Goal: Task Accomplishment & Management: Use online tool/utility

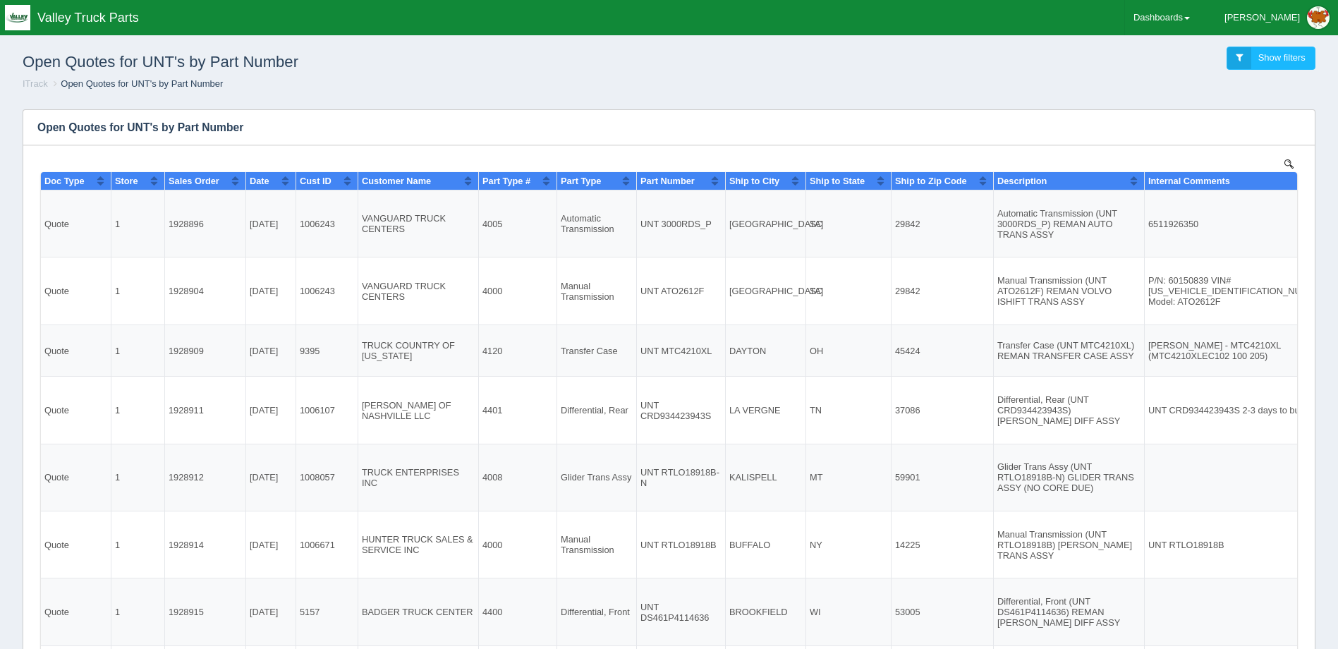
drag, startPoint x: 978, startPoint y: 66, endPoint x: 994, endPoint y: 66, distance: 16.9
click at [978, 66] on div "Open Quotes for UNT's by Part Number Show filters" at bounding box center [668, 58] width 1315 height 38
drag, startPoint x: 1016, startPoint y: 80, endPoint x: 1028, endPoint y: 61, distance: 23.1
click at [1018, 78] on ol "ITrack Open Quotes for UNT's by Part Number" at bounding box center [668, 84] width 1315 height 13
click at [694, 77] on div "Open Quotes for UNT's by Part Number Show filters" at bounding box center [668, 58] width 1315 height 38
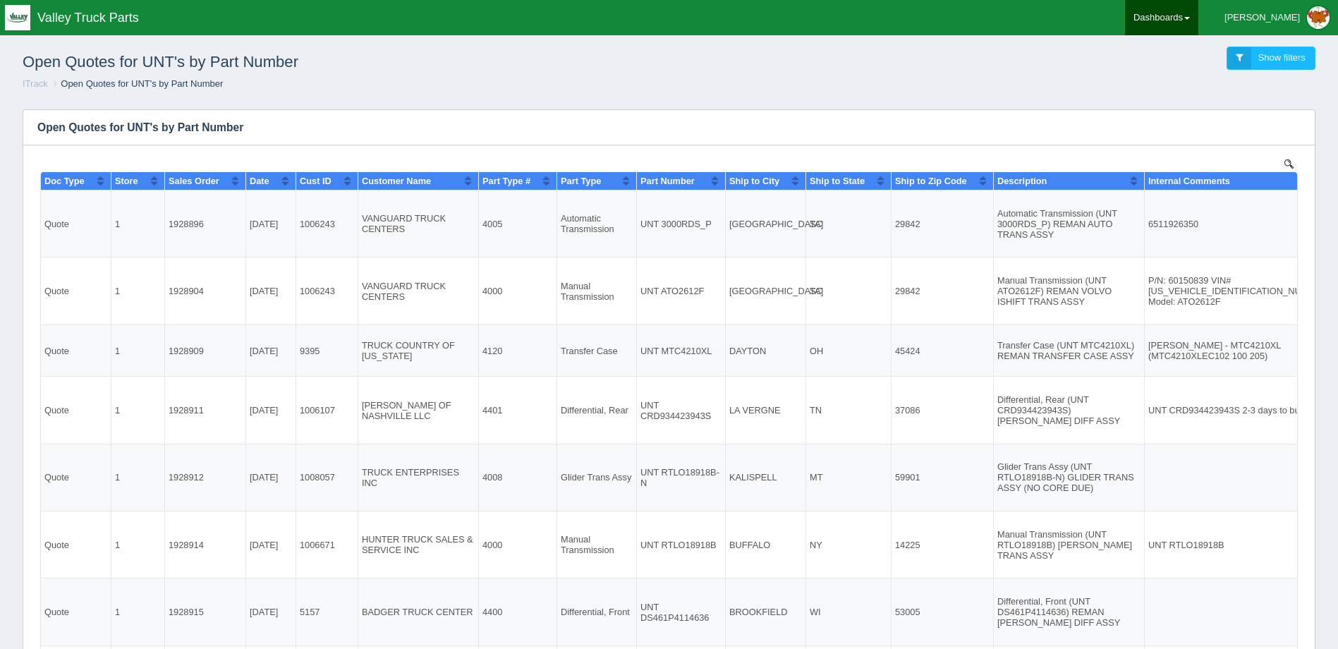
click at [1196, 13] on link "Dashboards" at bounding box center [1161, 17] width 73 height 35
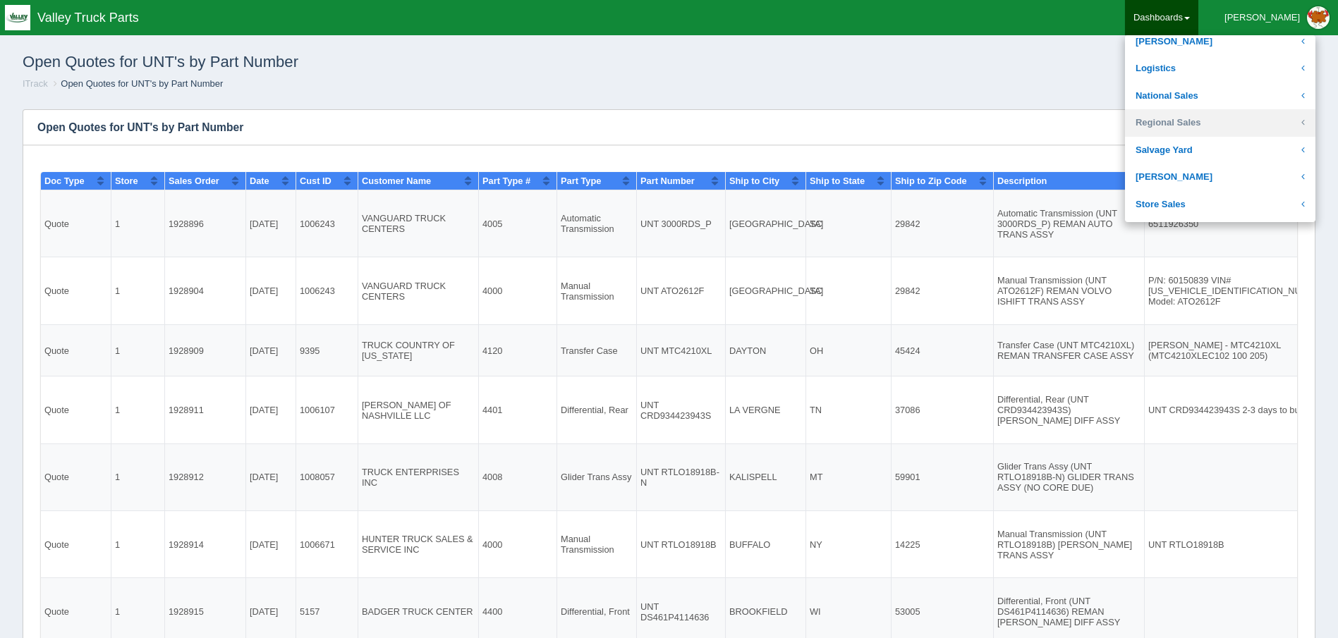
scroll to position [282, 0]
click at [1241, 59] on link "Logistics" at bounding box center [1220, 66] width 190 height 28
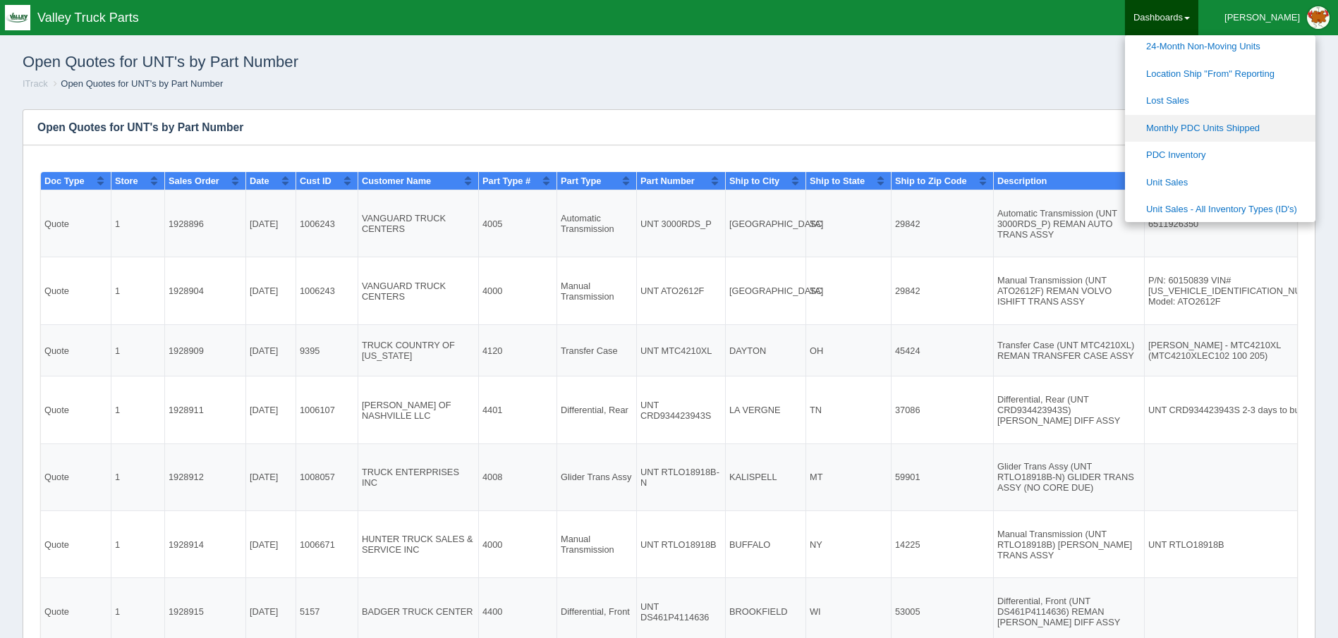
scroll to position [494, 0]
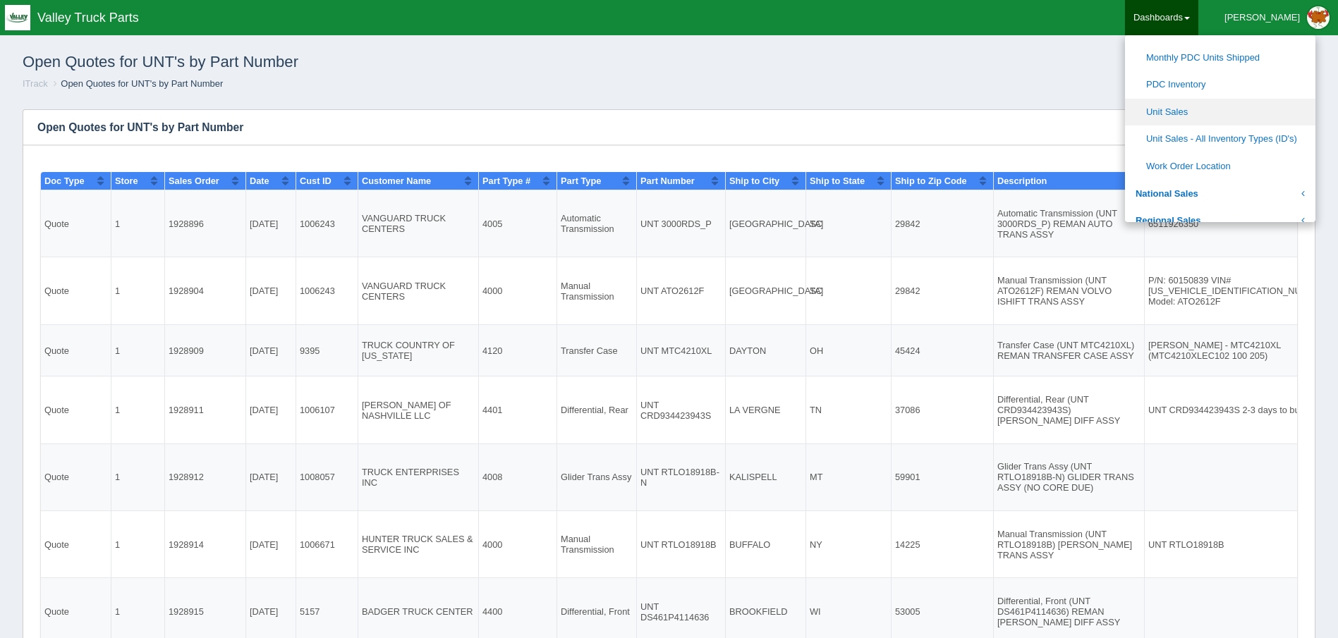
click at [1274, 116] on link "Unit Sales" at bounding box center [1220, 113] width 190 height 28
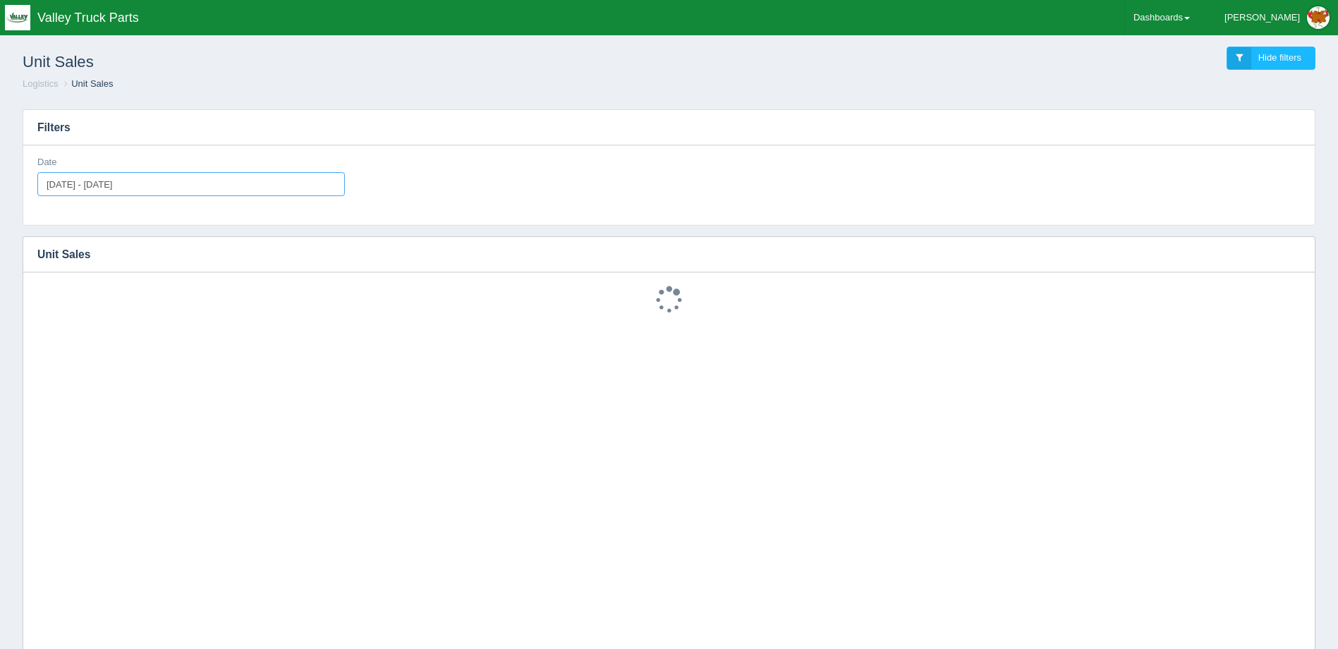
type input "[DATE]"
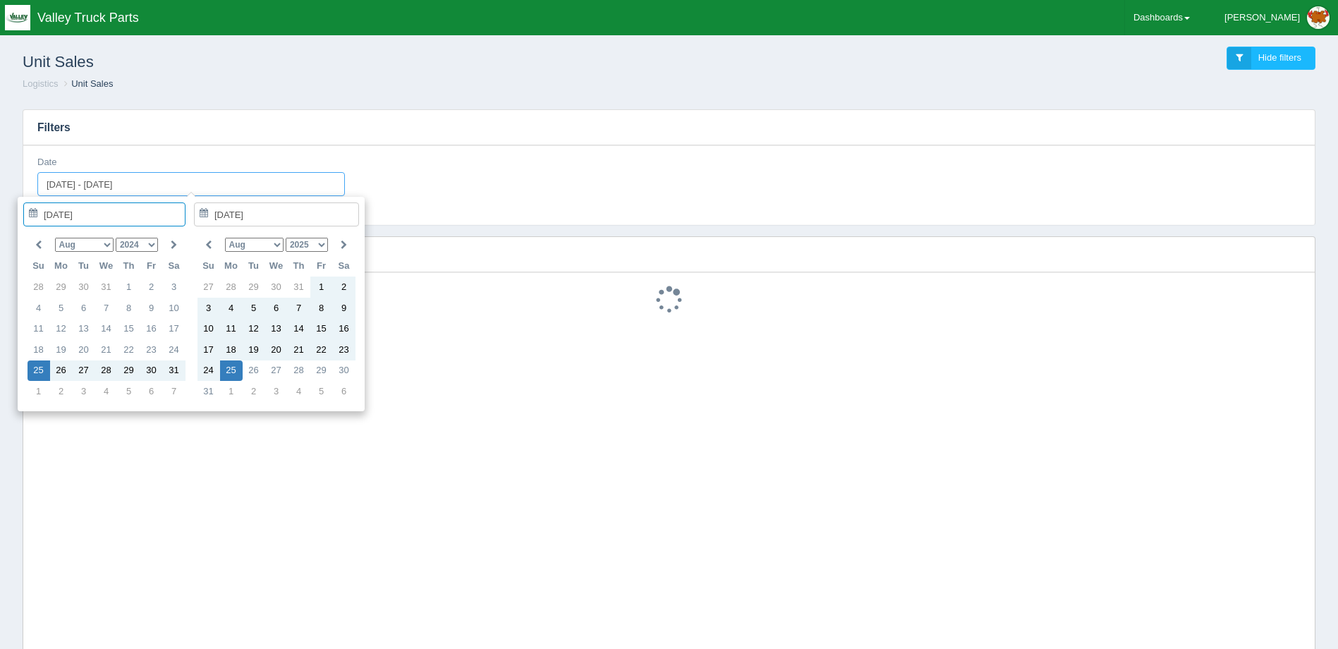
drag, startPoint x: 207, startPoint y: 179, endPoint x: -99, endPoint y: 153, distance: 307.2
click at [0, 153] on html "Toggle navigation Valley Truck Parts [PERSON_NAME] Edit Profile Logout Dashboar…" at bounding box center [669, 461] width 1338 height 923
click at [39, 250] on icon at bounding box center [38, 245] width 6 height 9
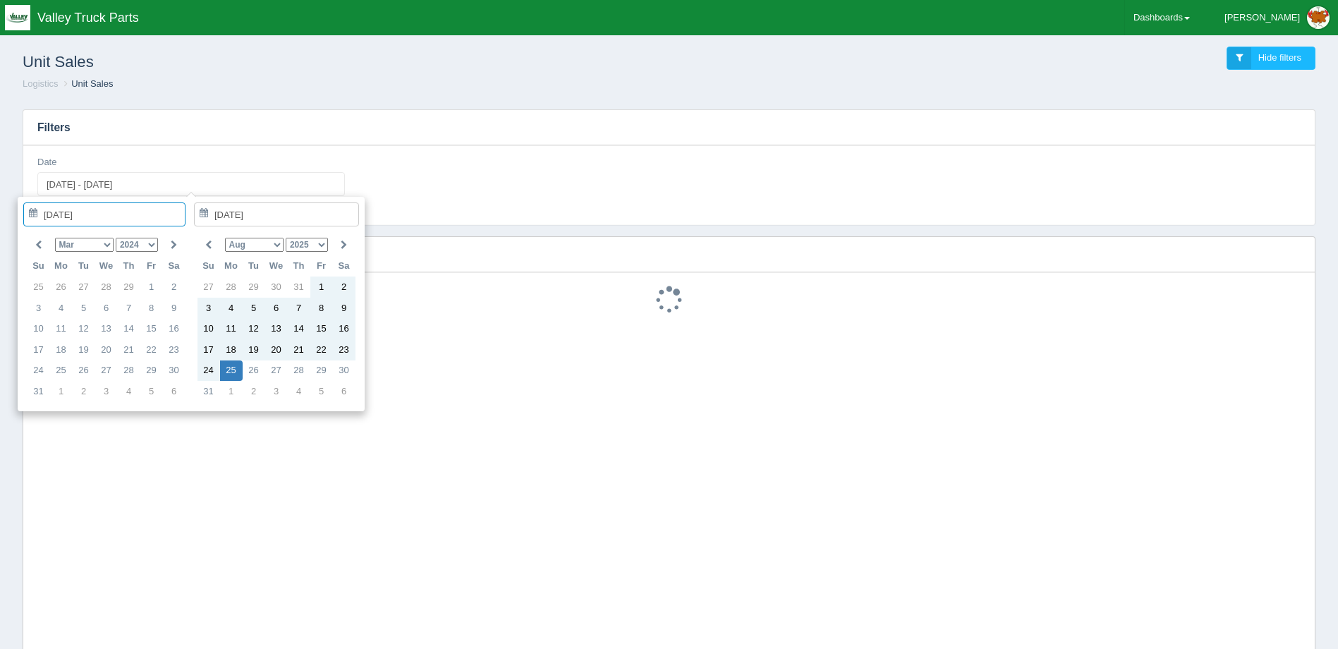
click at [39, 250] on icon at bounding box center [38, 245] width 6 height 9
click at [176, 241] on icon at bounding box center [174, 245] width 6 height 9
click at [175, 241] on icon at bounding box center [174, 245] width 6 height 9
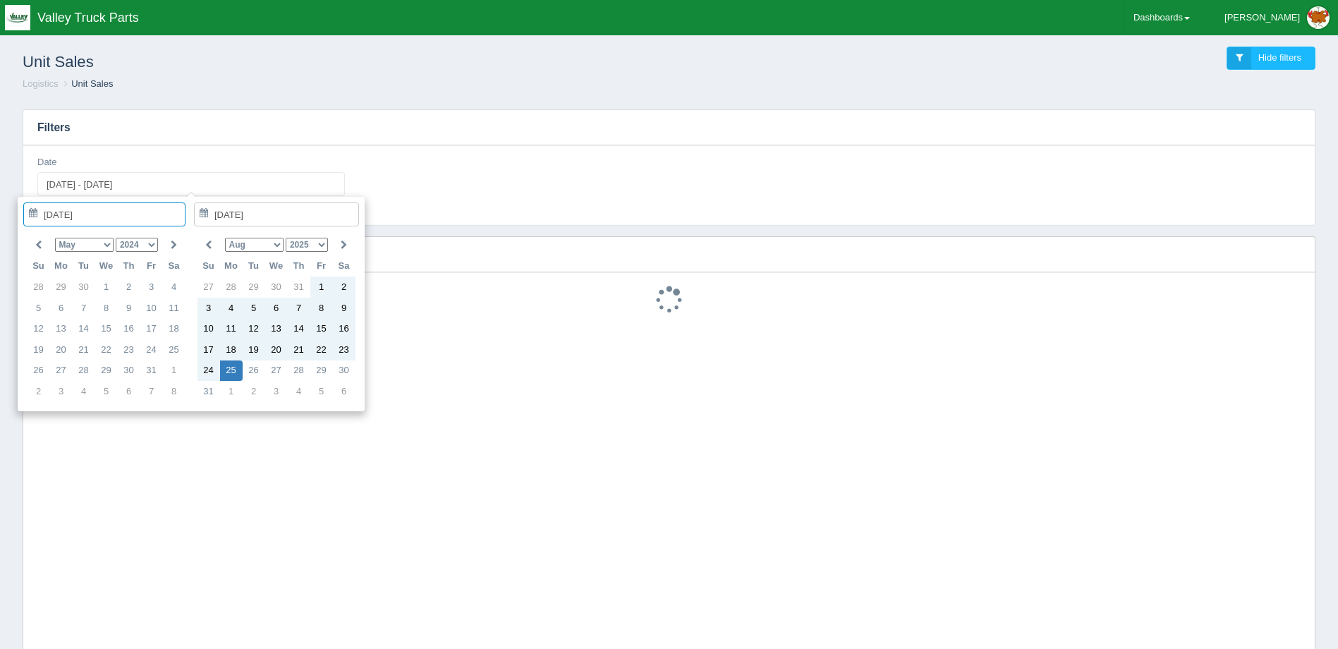
click at [174, 241] on icon at bounding box center [174, 245] width 6 height 9
click at [172, 242] on icon at bounding box center [174, 245] width 6 height 9
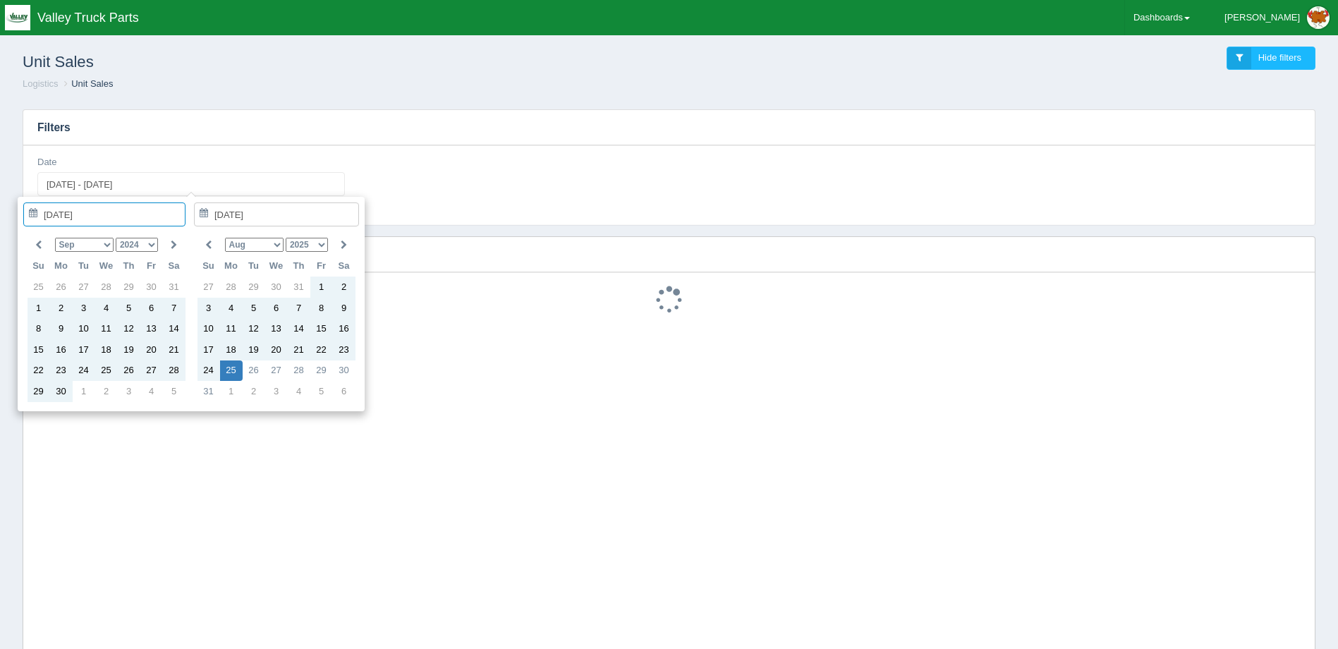
click at [172, 242] on icon at bounding box center [174, 245] width 6 height 9
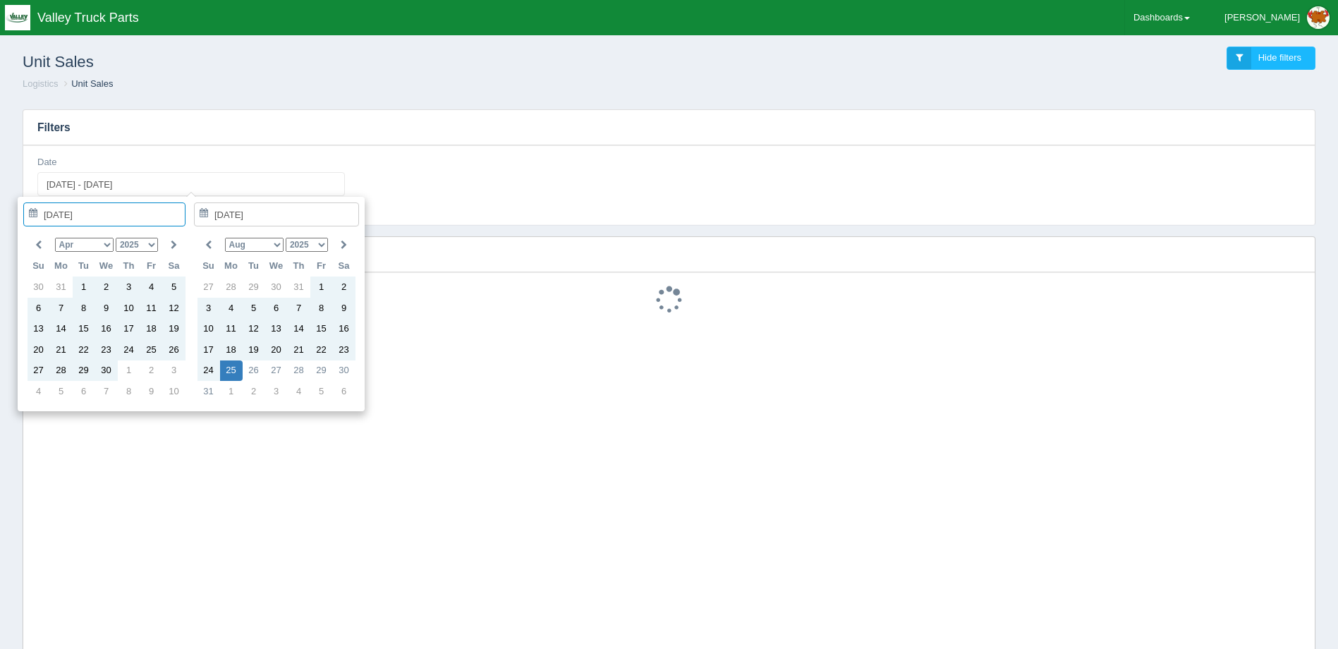
click at [172, 242] on icon at bounding box center [174, 245] width 6 height 9
type input "[DATE]"
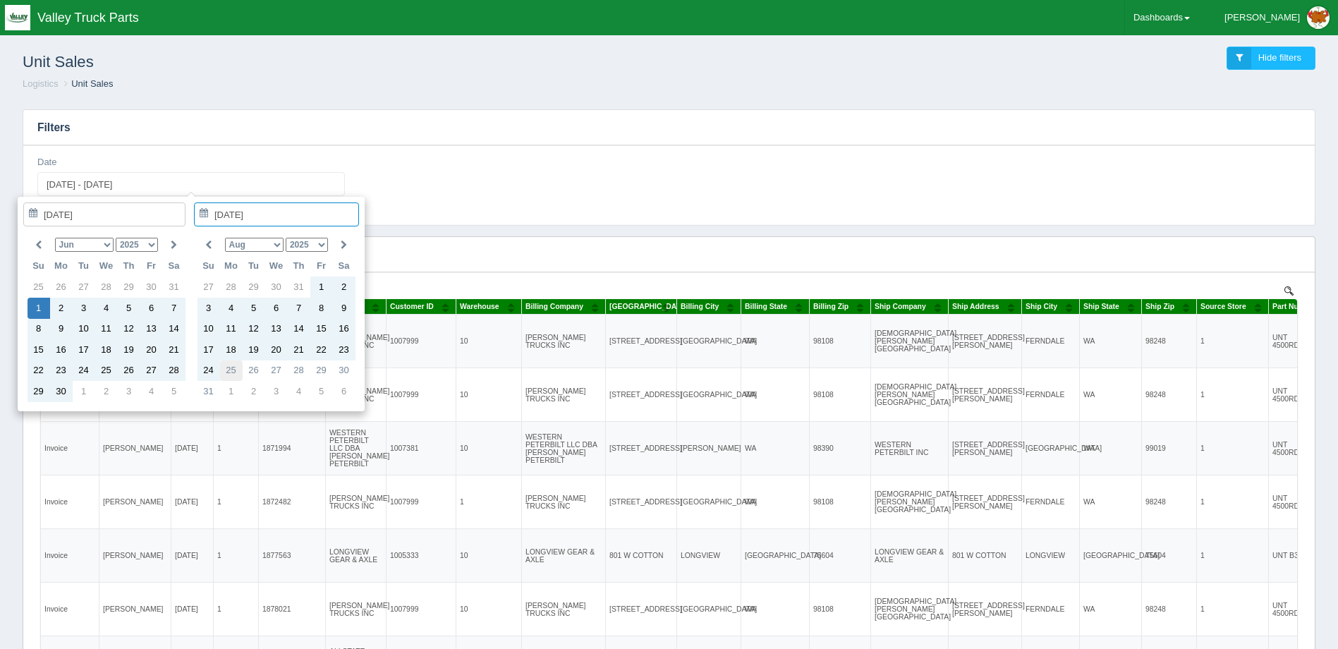
type input "[DATE]"
type input "[DATE] - [DATE]"
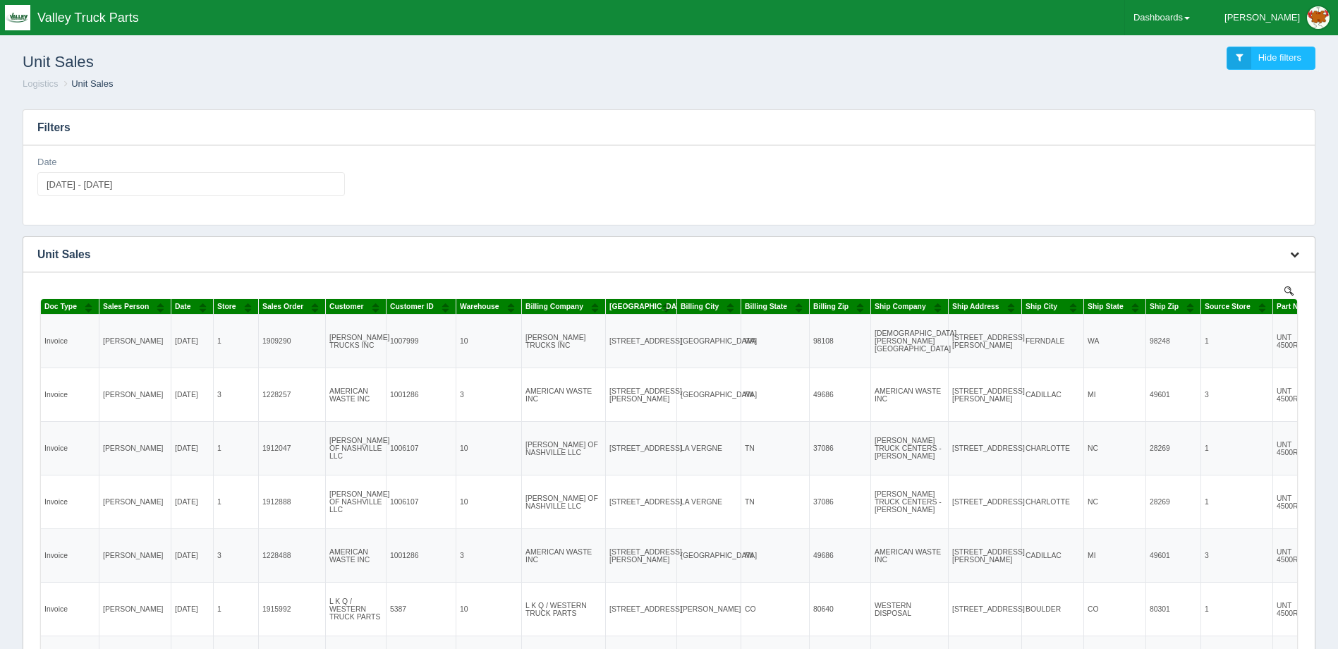
click at [1300, 252] on button "button" at bounding box center [1294, 255] width 19 height 22
click at [1249, 280] on link "Download CSV" at bounding box center [1247, 275] width 113 height 20
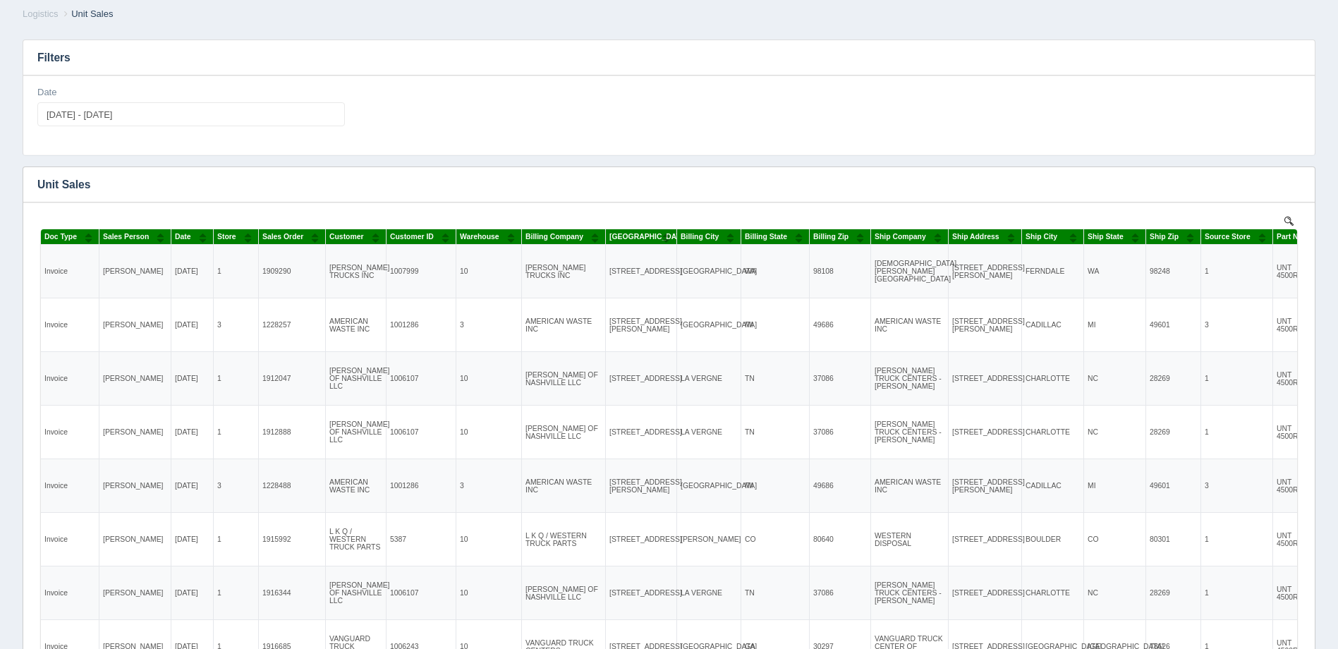
scroll to position [71, 0]
click at [599, 195] on h3 "Unit Sales" at bounding box center [647, 183] width 1248 height 35
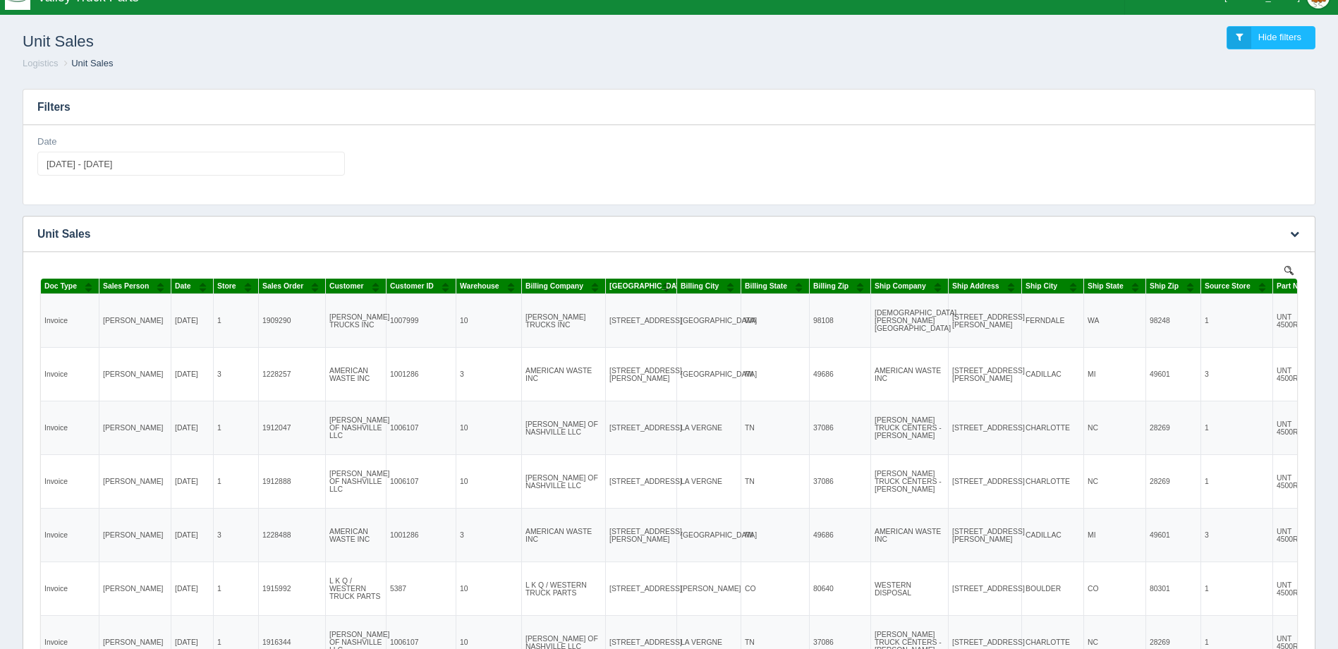
scroll to position [0, 0]
